Goal: Task Accomplishment & Management: Manage account settings

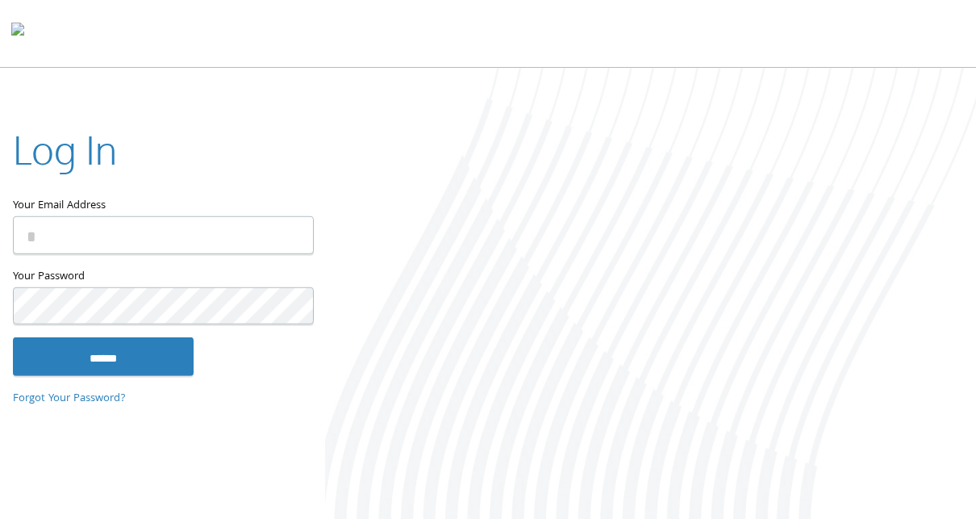
type input "**********"
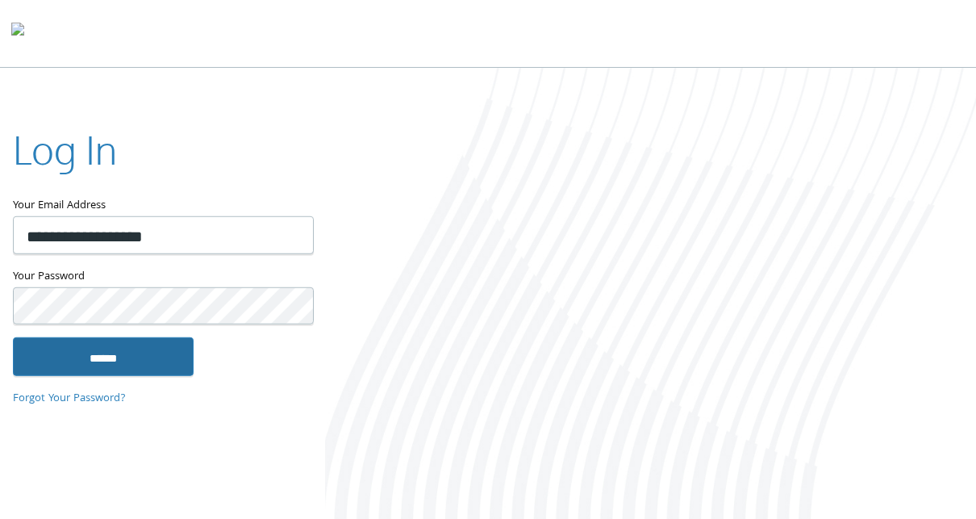
click at [104, 354] on input "******" at bounding box center [103, 356] width 181 height 39
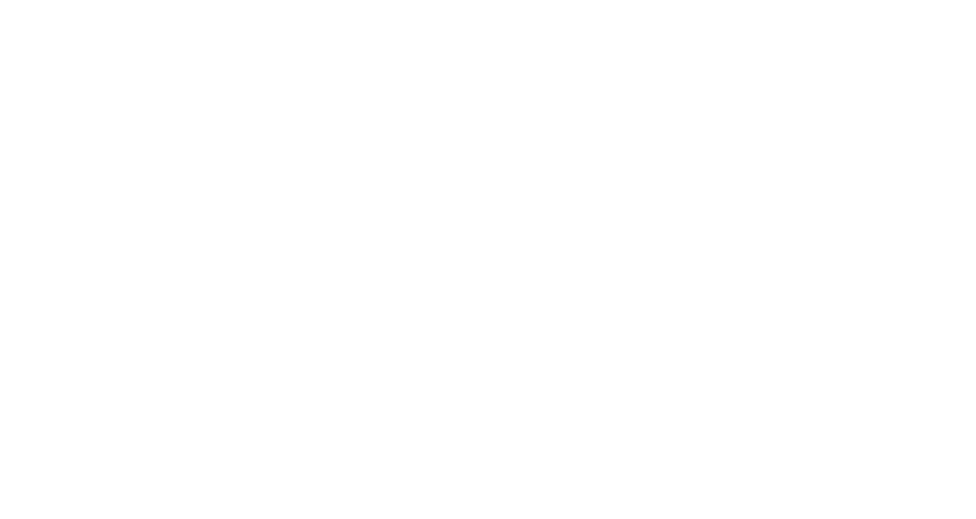
type input "**********"
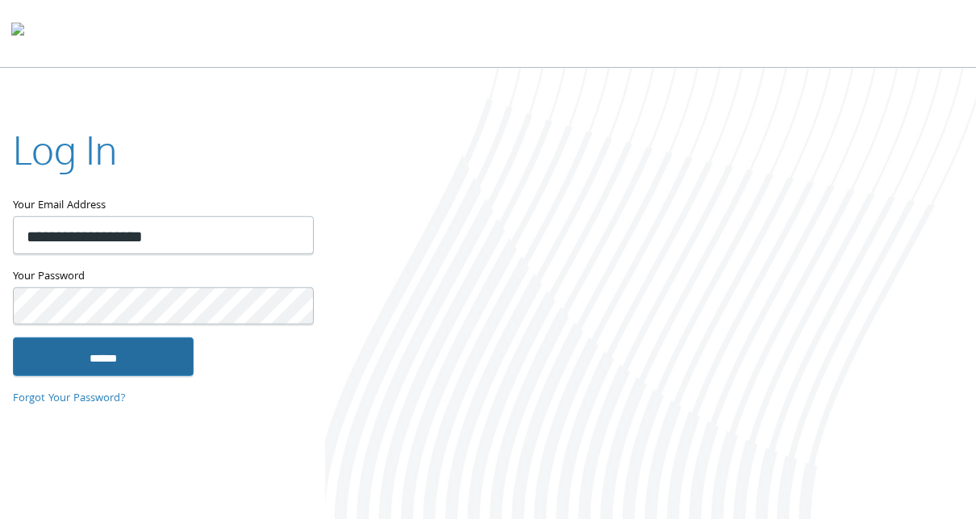
click at [127, 357] on input "******" at bounding box center [103, 356] width 181 height 39
